Goal: Information Seeking & Learning: Learn about a topic

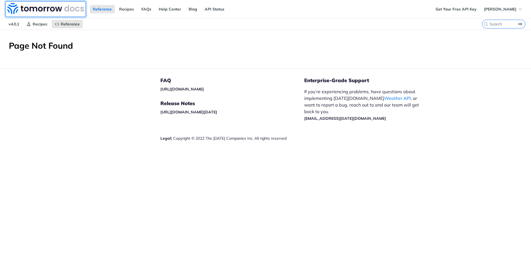
click at [58, 10] on img at bounding box center [45, 8] width 77 height 11
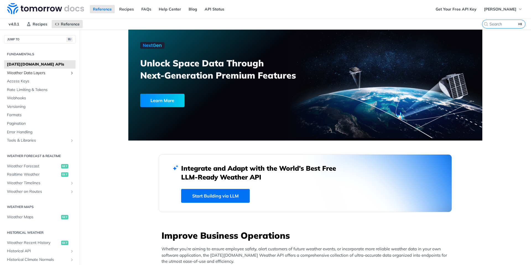
click at [26, 75] on span "Weather Data Layers" at bounding box center [37, 73] width 61 height 6
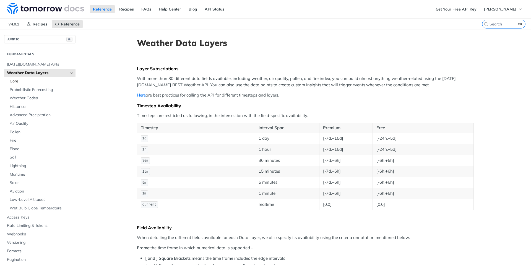
click at [22, 83] on span "Core" at bounding box center [42, 81] width 64 height 6
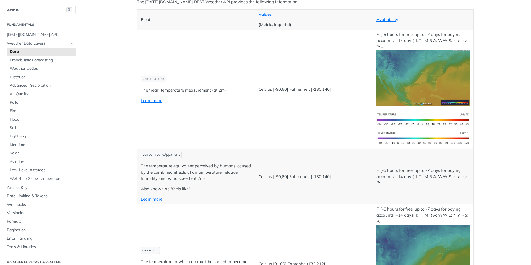
scroll to position [159, 0]
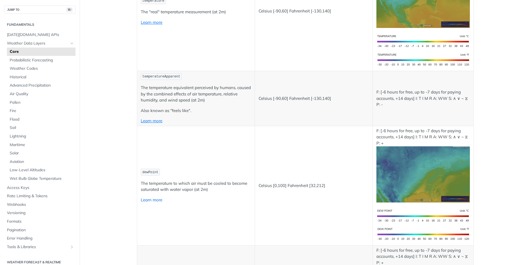
click at [155, 199] on link "Learn more" at bounding box center [152, 199] width 22 height 5
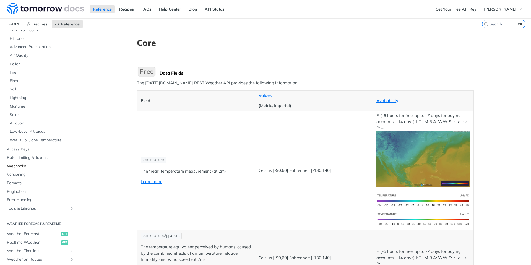
scroll to position [127, 0]
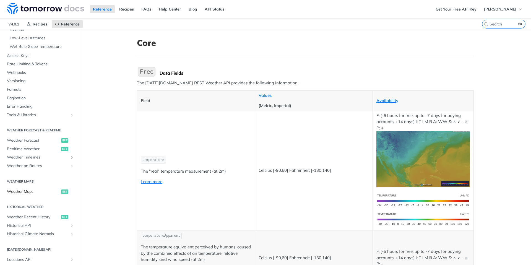
click at [29, 191] on span "Weather Maps" at bounding box center [33, 192] width 53 height 6
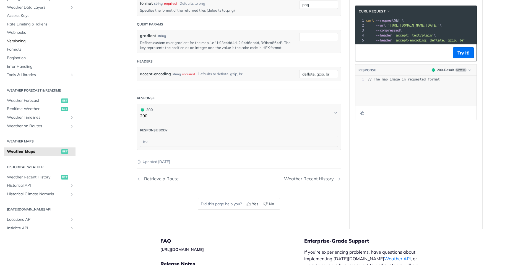
scroll to position [520, 0]
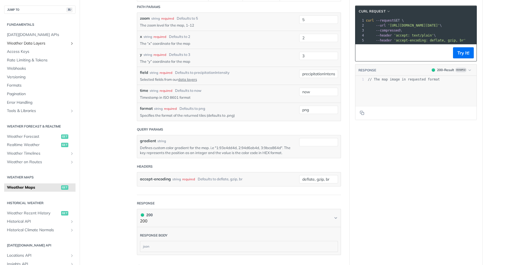
click at [34, 45] on span "Weather Data Layers" at bounding box center [37, 44] width 61 height 6
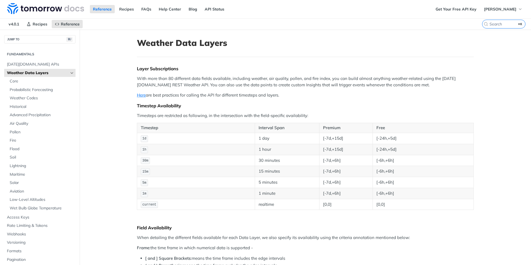
click at [25, 51] on section "Fundamentals Tomorrow.io APIs Weather Data Layers Core Probabilistic Forecastin…" at bounding box center [39, 165] width 71 height 232
click at [32, 83] on span "Core" at bounding box center [42, 81] width 64 height 6
